Goal: Find contact information: Find contact information

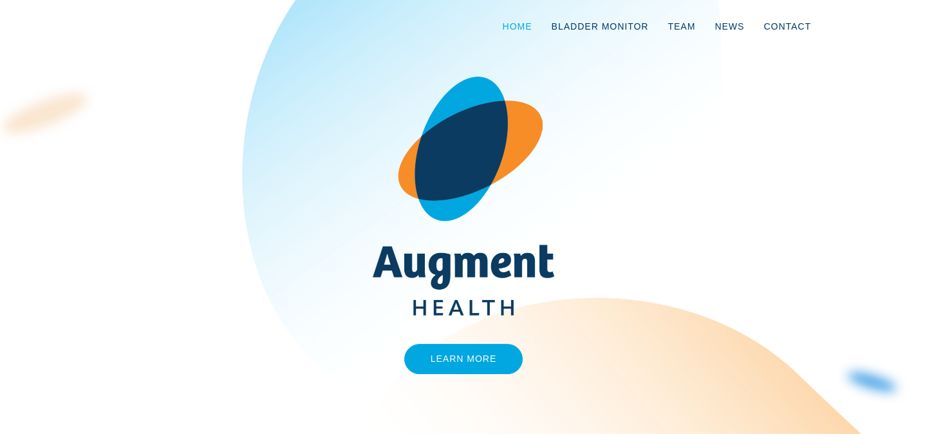
click at [522, 21] on link "Home" at bounding box center [517, 26] width 49 height 42
click at [487, 355] on link "Learn More" at bounding box center [463, 359] width 119 height 30
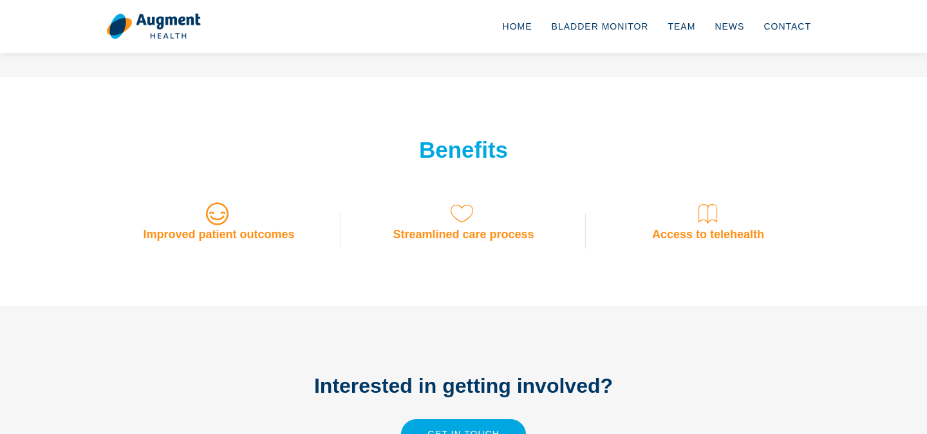
scroll to position [1155, 0]
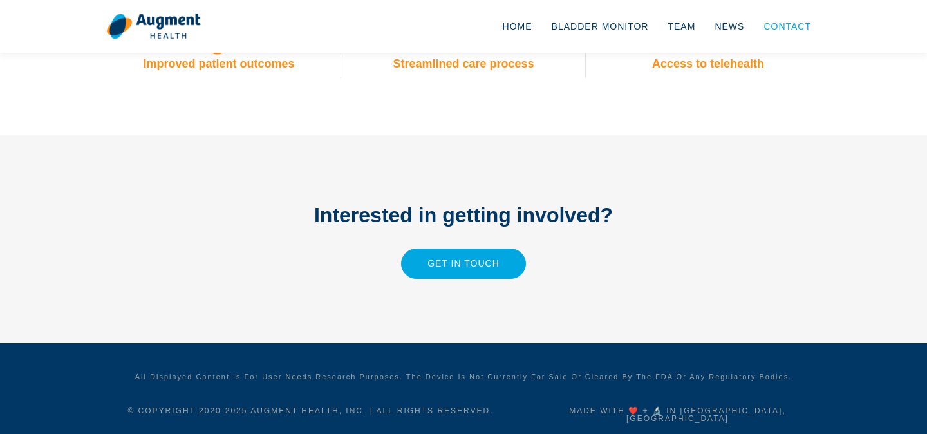
click at [793, 25] on link "Contact" at bounding box center [787, 26] width 67 height 42
